Goal: Task Accomplishment & Management: Use online tool/utility

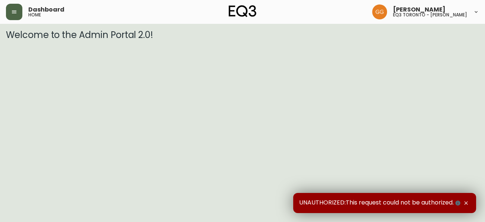
click at [18, 10] on button "button" at bounding box center [14, 12] width 16 height 16
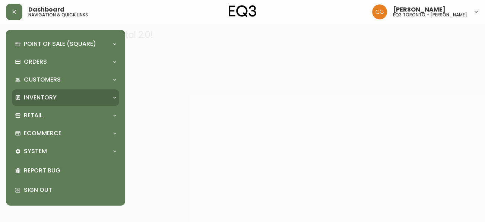
click at [73, 102] on div "Inventory" at bounding box center [65, 97] width 107 height 16
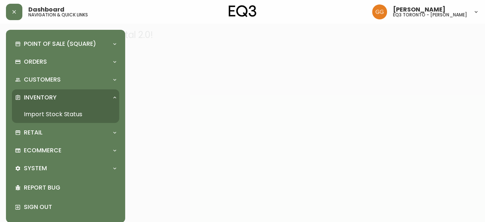
click at [80, 116] on link "Import Stock Status" at bounding box center [65, 114] width 107 height 17
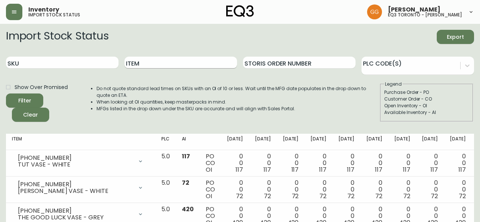
click at [183, 59] on input "Item" at bounding box center [180, 63] width 112 height 12
click at [6, 93] on button "Filter" at bounding box center [24, 100] width 37 height 14
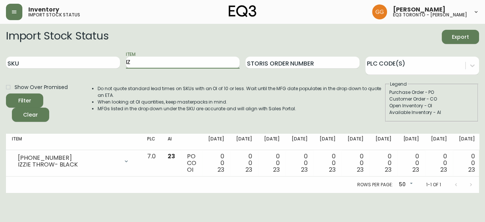
type input "I"
type input "hara"
click at [6, 93] on button "Filter" at bounding box center [24, 100] width 37 height 14
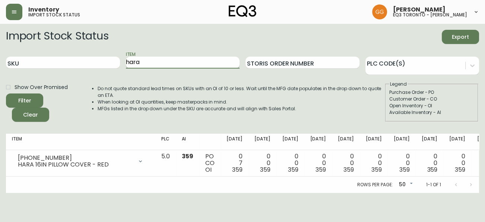
click at [161, 62] on input "hara" at bounding box center [183, 63] width 114 height 12
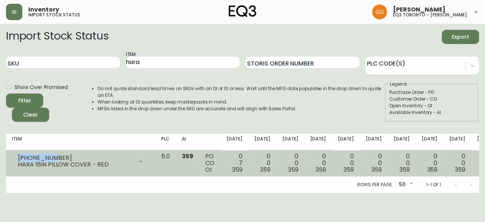
drag, startPoint x: 60, startPoint y: 156, endPoint x: 11, endPoint y: 153, distance: 49.6
click at [11, 153] on td "[PHONE_NUMBER] HARA 16IN PILLOW COVER - RED Opening Balance 366 ( [DATE] ) Cust…" at bounding box center [80, 163] width 149 height 26
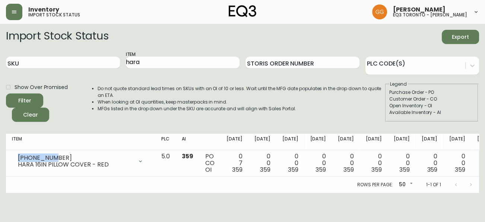
copy div "[PHONE_NUMBER]"
click at [163, 67] on input "hara" at bounding box center [183, 63] width 114 height 12
click at [162, 63] on input "hara" at bounding box center [183, 63] width 114 height 12
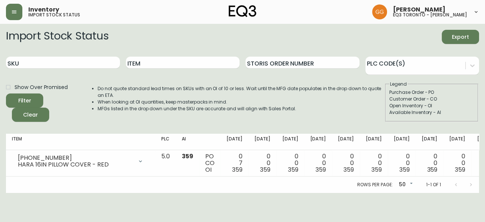
click at [321, 20] on div "Inventory import stock status [PERSON_NAME] eq3 [GEOGRAPHIC_DATA] - [PERSON_NAM…" at bounding box center [242, 12] width 473 height 24
click at [64, 62] on input "SKU" at bounding box center [63, 63] width 114 height 12
paste input "[PHONE_NUMBER]"
type input "[PHONE_NUMBER]"
click at [6, 93] on button "Filter" at bounding box center [24, 100] width 37 height 14
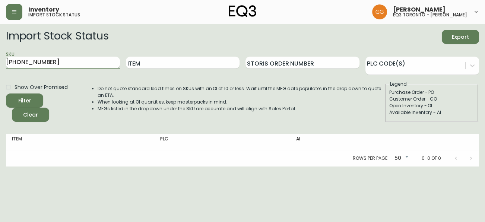
click at [57, 59] on input "[PHONE_NUMBER]" at bounding box center [63, 63] width 114 height 12
paste input "[PHONE_NUMBER]"
type input "[PHONE_NUMBER]"
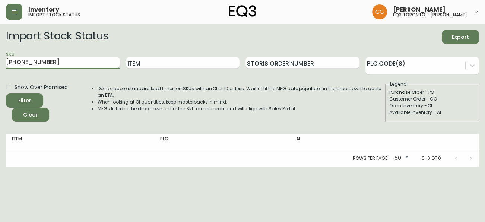
click at [6, 93] on button "Filter" at bounding box center [24, 100] width 37 height 14
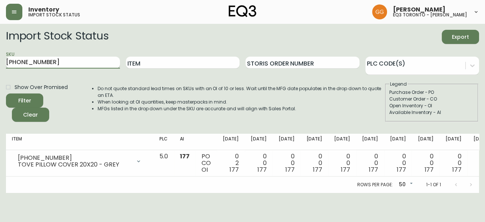
click at [64, 62] on input "[PHONE_NUMBER]" at bounding box center [63, 63] width 114 height 12
drag, startPoint x: 369, startPoint y: 30, endPoint x: 317, endPoint y: 1, distance: 60.3
click at [370, 30] on div "Import Stock Status Export" at bounding box center [242, 37] width 473 height 14
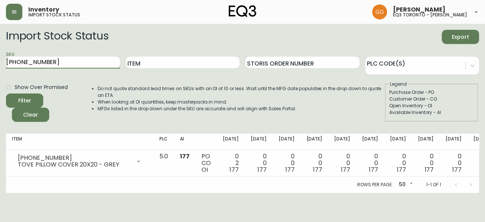
click at [63, 58] on input "[PHONE_NUMBER]" at bounding box center [63, 63] width 114 height 12
paste input "[PHONE_NUMBER]"
type input "[PHONE_NUMBER]"
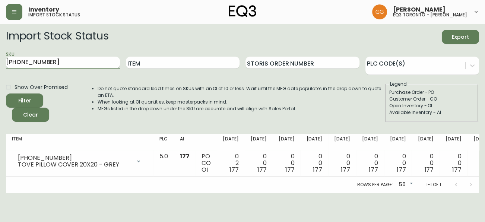
click at [6, 93] on button "Filter" at bounding box center [24, 100] width 37 height 14
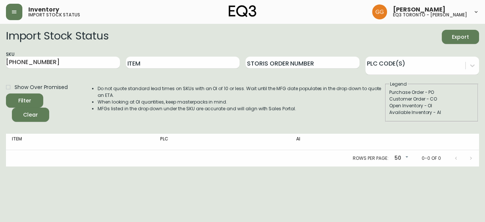
click at [22, 166] on html "Inventory import stock status [PERSON_NAME] eq3 toronto - [PERSON_NAME] Import …" at bounding box center [242, 83] width 485 height 166
click at [96, 62] on input "[PHONE_NUMBER]" at bounding box center [63, 63] width 114 height 12
paste input "[PHONE_NUMBER]"
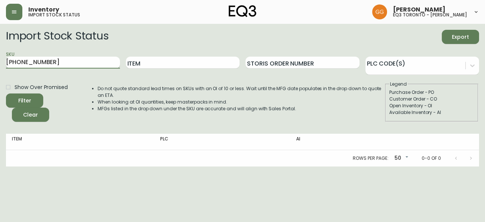
type input "[PHONE_NUMBER]"
click at [6, 93] on button "Filter" at bounding box center [24, 100] width 37 height 14
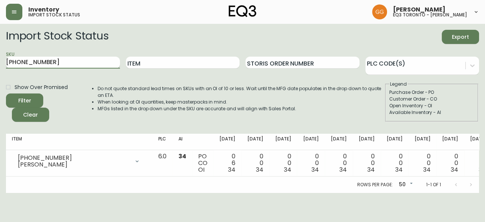
click at [70, 59] on input "[PHONE_NUMBER]" at bounding box center [63, 63] width 114 height 12
paste input "[PHONE_NUMBER]"
type input "[PHONE_NUMBER]"
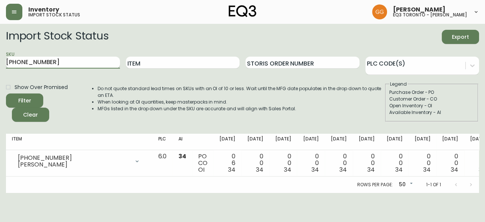
click at [6, 93] on button "Filter" at bounding box center [24, 100] width 37 height 14
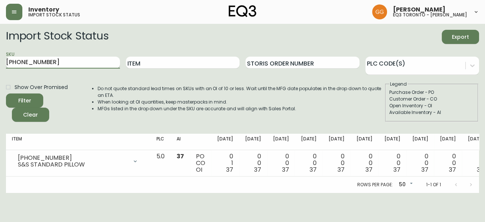
click at [57, 64] on input "[PHONE_NUMBER]" at bounding box center [63, 63] width 114 height 12
paste input "[PHONE_NUMBER]"
click at [6, 93] on button "Filter" at bounding box center [24, 100] width 37 height 14
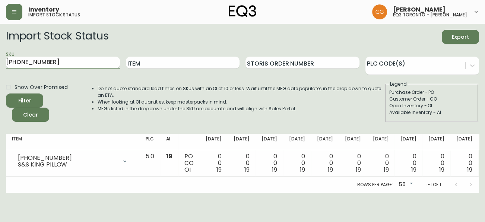
click at [72, 61] on input "[PHONE_NUMBER]" at bounding box center [63, 63] width 114 height 12
click at [80, 56] on div "SKU [PHONE_NUMBER]" at bounding box center [63, 63] width 114 height 24
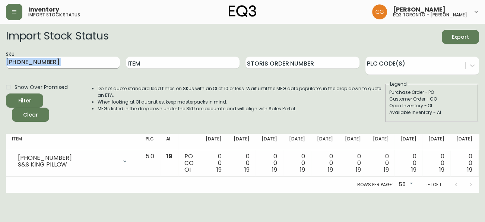
click at [79, 58] on input "[PHONE_NUMBER]" at bounding box center [63, 63] width 114 height 12
type input "5"
click at [154, 65] on input "Item" at bounding box center [183, 63] width 114 height 12
type input "S&S"
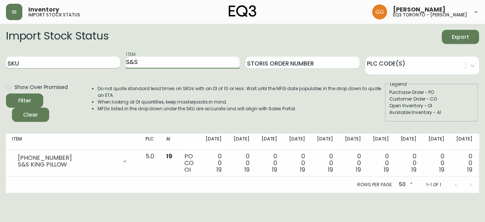
click at [6, 93] on button "Filter" at bounding box center [24, 100] width 37 height 14
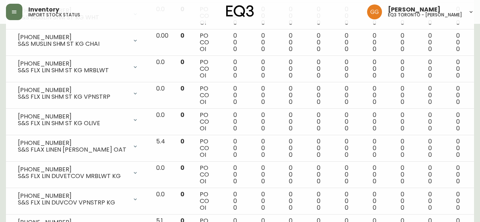
scroll to position [1267, 0]
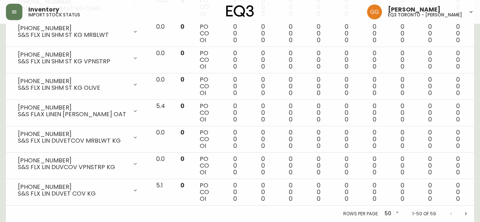
drag, startPoint x: 143, startPoint y: 213, endPoint x: 141, endPoint y: 208, distance: 5.9
click at [143, 214] on div "Rows per page: 50 50 1-50 of 59" at bounding box center [240, 214] width 468 height 16
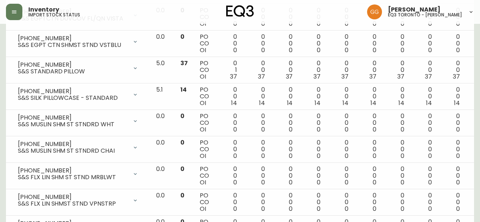
scroll to position [0, 0]
